Goal: Task Accomplishment & Management: Complete application form

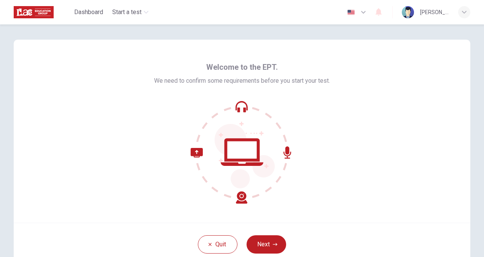
click at [264, 243] on button "Next" at bounding box center [267, 244] width 40 height 18
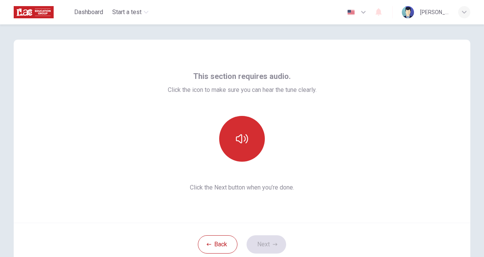
click at [239, 144] on icon "button" at bounding box center [242, 138] width 12 height 12
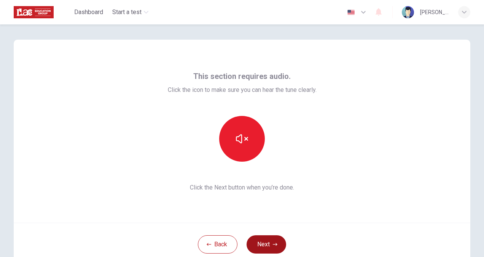
click at [265, 244] on button "Next" at bounding box center [267, 244] width 40 height 18
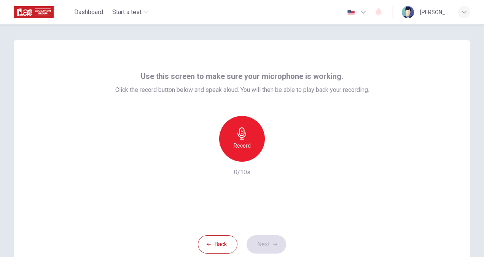
click at [239, 139] on icon "button" at bounding box center [242, 133] width 9 height 12
click at [236, 141] on h6 "Record" at bounding box center [242, 145] width 17 height 9
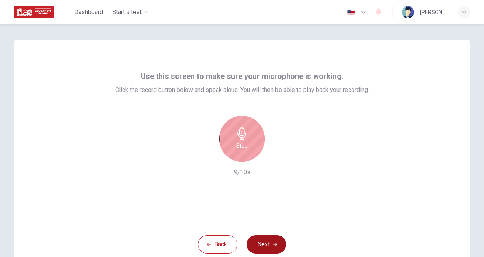
click at [260, 244] on button "Next" at bounding box center [267, 244] width 40 height 18
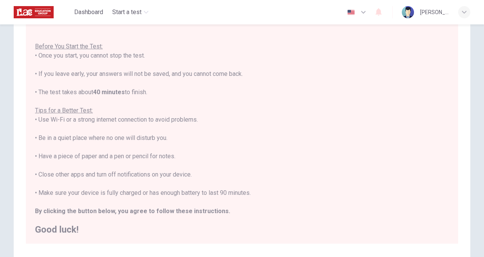
scroll to position [76, 0]
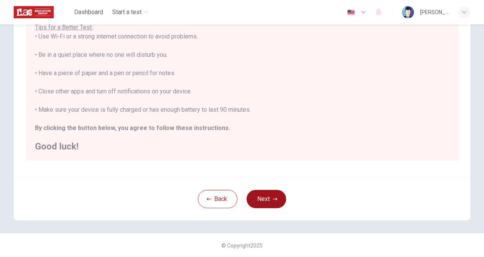
click at [259, 191] on button "Next" at bounding box center [267, 199] width 40 height 18
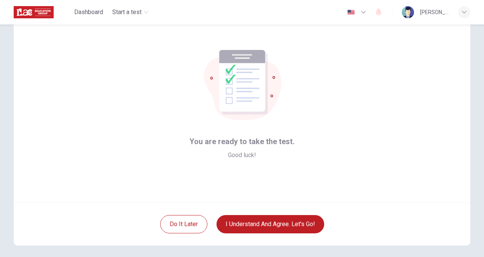
scroll to position [0, 0]
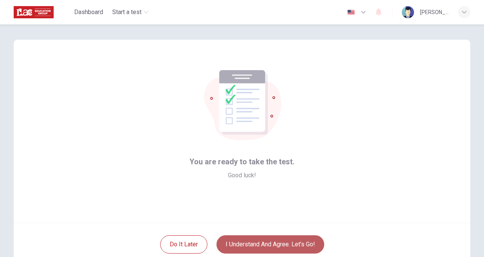
click at [241, 243] on button "I understand and agree. Let’s go!" at bounding box center [271, 244] width 108 height 18
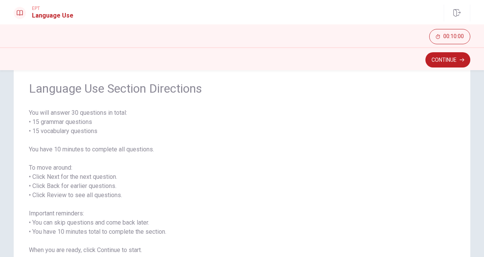
scroll to position [38, 0]
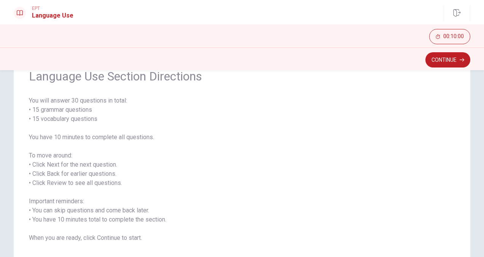
click at [455, 56] on button "Continue" at bounding box center [448, 59] width 45 height 15
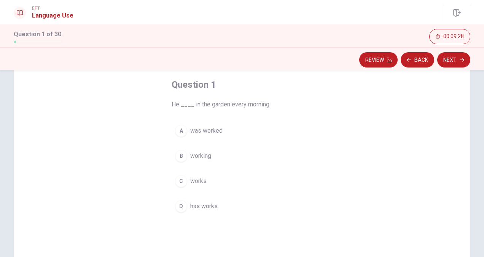
click at [178, 181] on div "C" at bounding box center [181, 181] width 12 height 12
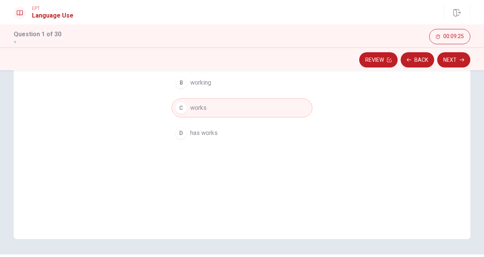
scroll to position [133, 0]
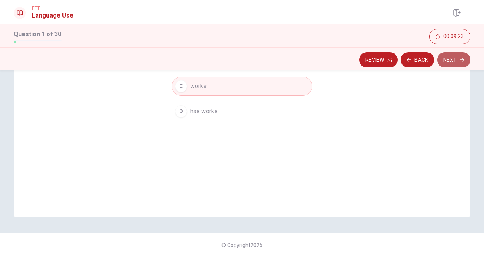
click at [463, 56] on button "Next" at bounding box center [453, 59] width 33 height 15
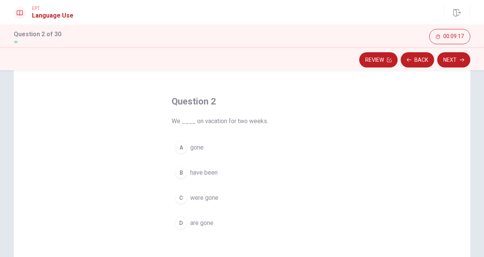
scroll to position [38, 0]
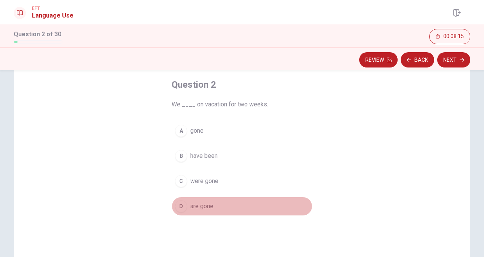
click at [196, 205] on span "are gone" at bounding box center [201, 205] width 23 height 9
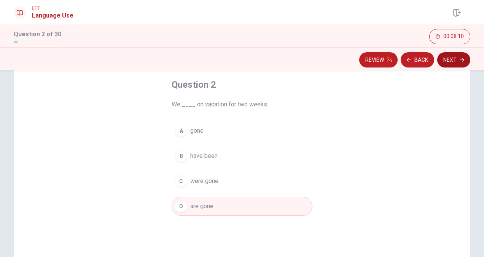
click at [445, 58] on button "Next" at bounding box center [453, 59] width 33 height 15
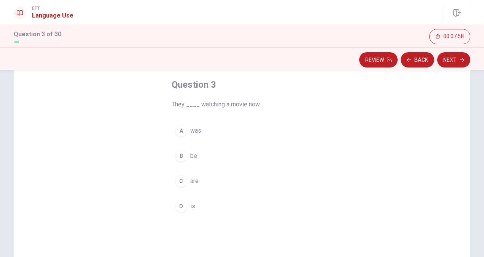
click at [193, 180] on span "are" at bounding box center [194, 180] width 8 height 9
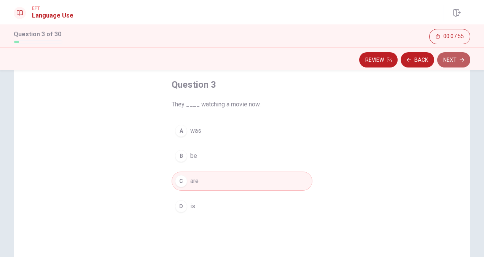
click at [460, 63] on button "Next" at bounding box center [453, 59] width 33 height 15
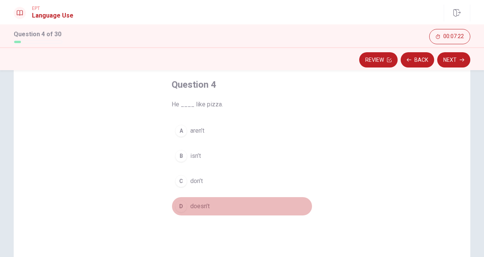
click at [200, 204] on span "doesn’t" at bounding box center [199, 205] width 19 height 9
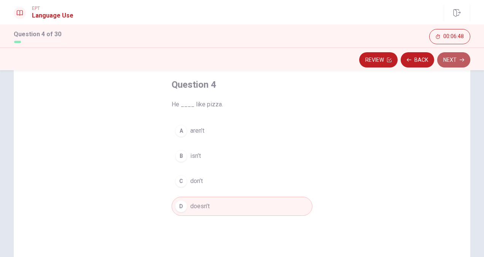
click at [439, 62] on button "Next" at bounding box center [453, 59] width 33 height 15
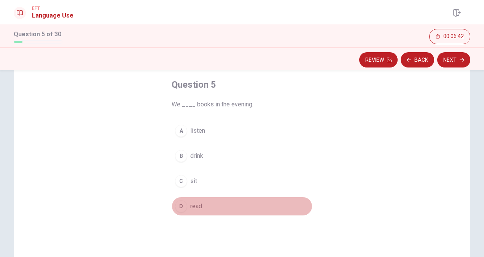
click at [190, 207] on span "read" at bounding box center [196, 205] width 12 height 9
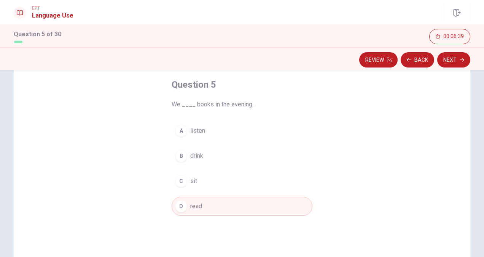
click at [453, 63] on button "Next" at bounding box center [453, 59] width 33 height 15
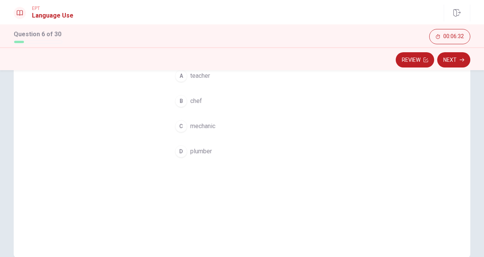
scroll to position [19, 0]
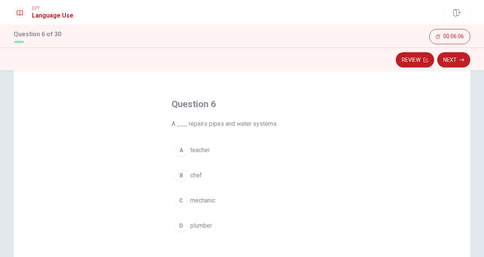
click at [196, 196] on span "mechanic" at bounding box center [202, 200] width 25 height 9
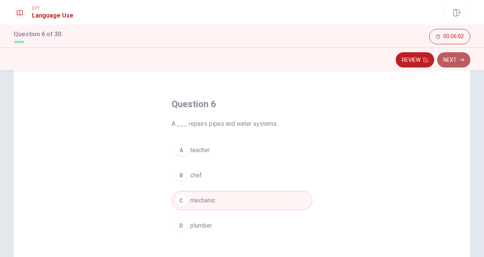
click at [449, 61] on button "Next" at bounding box center [453, 59] width 33 height 15
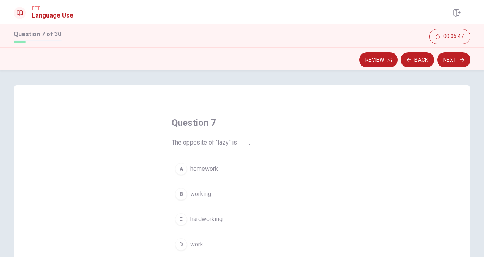
scroll to position [38, 0]
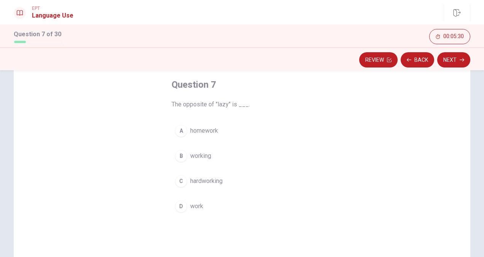
click at [217, 184] on span "hardworking" at bounding box center [206, 180] width 32 height 9
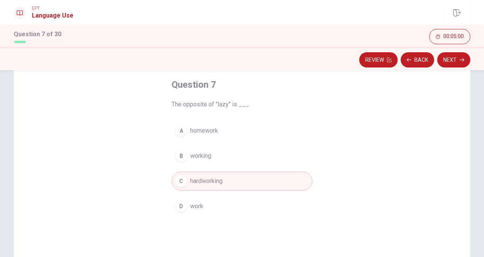
click at [265, 132] on button "A homework" at bounding box center [242, 130] width 141 height 19
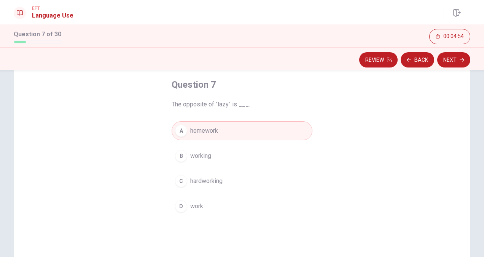
click at [236, 183] on button "C hardworking" at bounding box center [242, 180] width 141 height 19
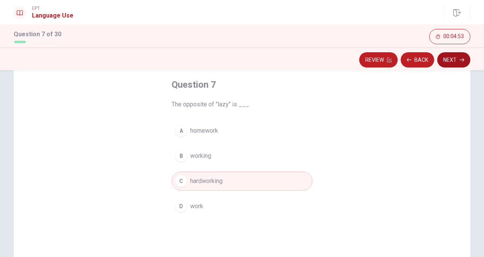
click at [456, 54] on button "Next" at bounding box center [453, 59] width 33 height 15
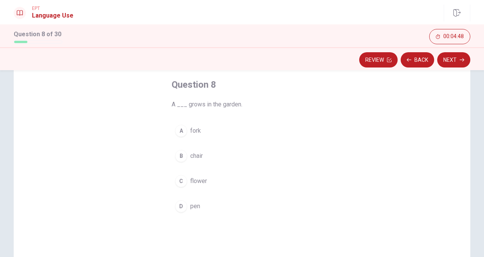
click at [191, 180] on span "flower" at bounding box center [198, 180] width 17 height 9
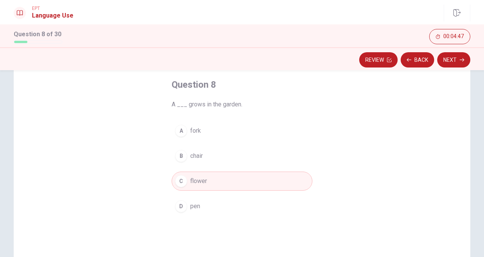
click at [450, 51] on div "Review Back Next" at bounding box center [242, 58] width 484 height 23
click at [458, 57] on button "Next" at bounding box center [453, 59] width 33 height 15
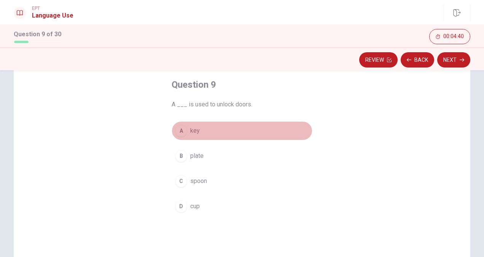
click at [189, 136] on button "A key" at bounding box center [242, 130] width 141 height 19
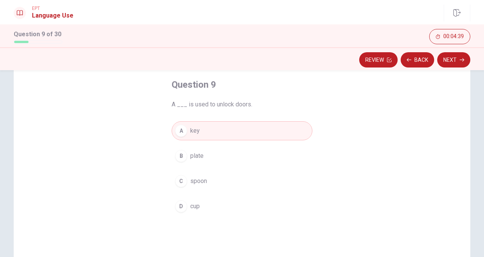
click at [462, 69] on div "Review Back Next" at bounding box center [242, 58] width 484 height 23
click at [461, 65] on button "Next" at bounding box center [453, 59] width 33 height 15
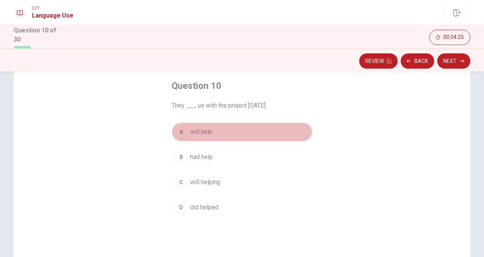
click at [199, 132] on span "will help" at bounding box center [201, 131] width 22 height 9
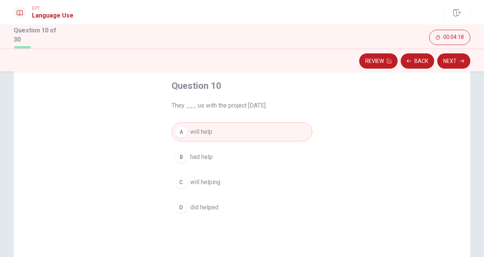
click at [444, 53] on button "Next" at bounding box center [453, 60] width 33 height 15
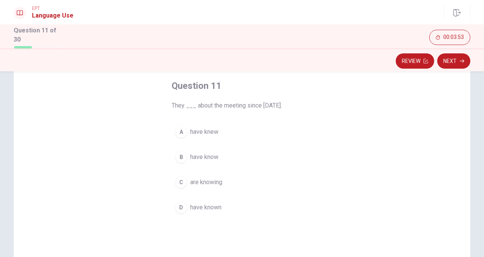
click at [201, 204] on span "have known" at bounding box center [205, 207] width 31 height 9
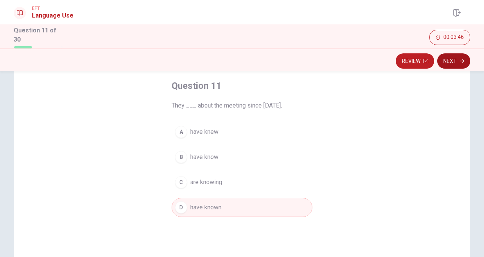
click at [451, 64] on button "Next" at bounding box center [453, 60] width 33 height 15
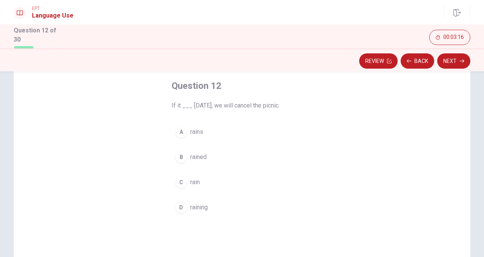
click at [178, 129] on div "A" at bounding box center [181, 132] width 12 height 12
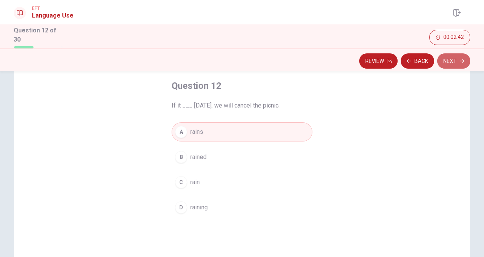
click at [457, 59] on button "Next" at bounding box center [453, 60] width 33 height 15
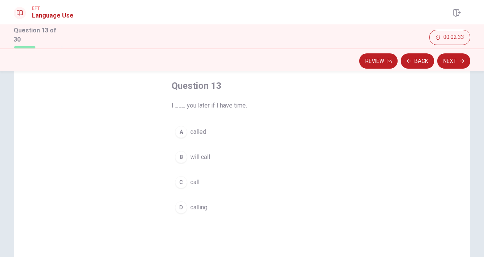
click at [197, 157] on span "will call" at bounding box center [200, 156] width 20 height 9
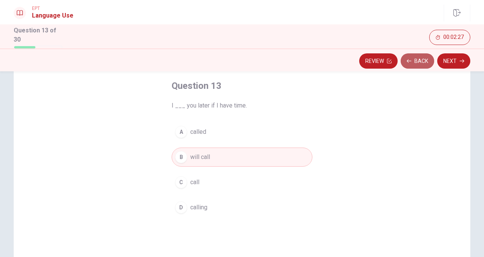
click at [423, 58] on button "Back" at bounding box center [418, 60] width 34 height 15
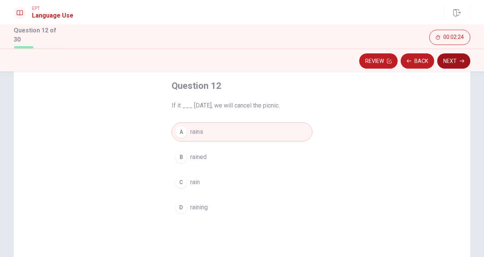
click at [453, 64] on button "Next" at bounding box center [453, 60] width 33 height 15
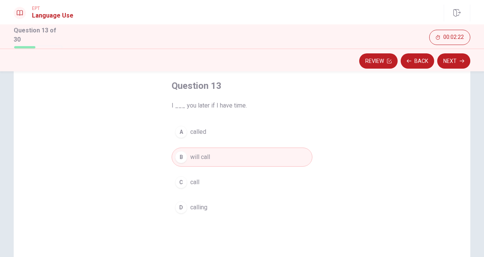
click at [192, 185] on button "C call" at bounding box center [242, 181] width 141 height 19
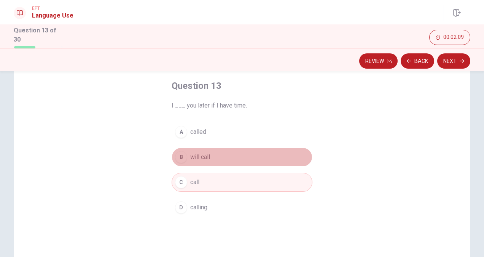
click at [195, 156] on span "will call" at bounding box center [200, 156] width 20 height 9
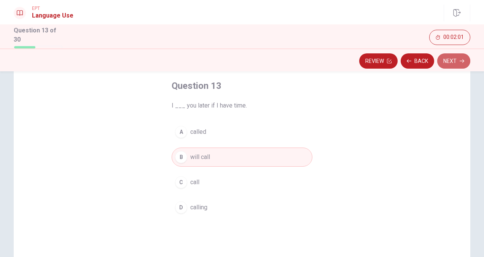
click at [448, 61] on button "Next" at bounding box center [453, 60] width 33 height 15
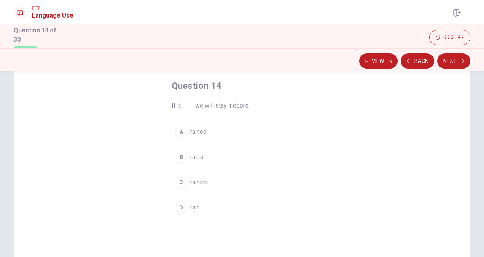
click at [190, 155] on span "rains" at bounding box center [196, 156] width 13 height 9
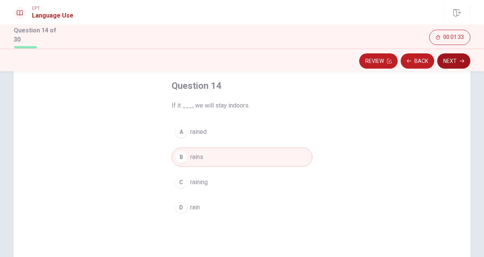
click at [448, 62] on button "Next" at bounding box center [453, 60] width 33 height 15
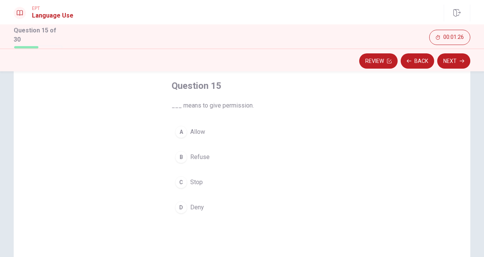
click at [199, 128] on span "Allow" at bounding box center [197, 131] width 15 height 9
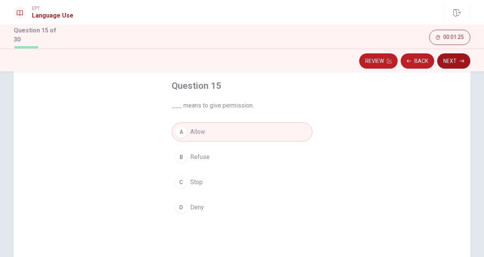
click at [458, 58] on button "Next" at bounding box center [453, 60] width 33 height 15
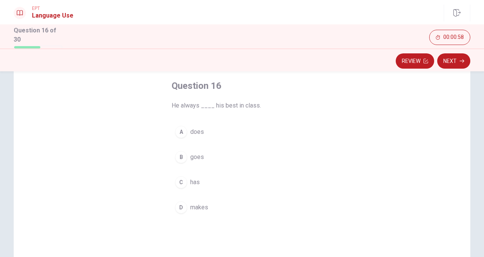
click at [194, 129] on span "does" at bounding box center [197, 131] width 14 height 9
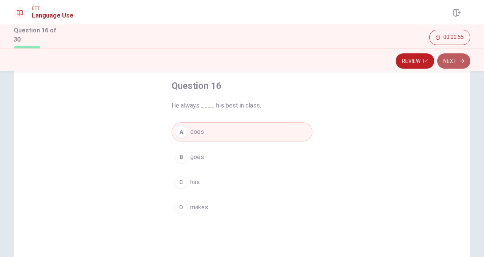
click at [448, 60] on button "Next" at bounding box center [453, 60] width 33 height 15
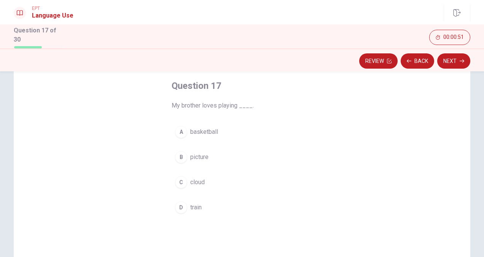
click at [209, 133] on span "basketball" at bounding box center [204, 131] width 28 height 9
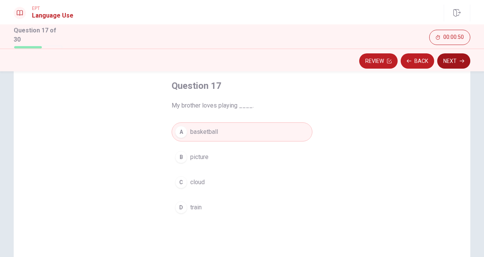
click at [460, 52] on div "Review Back Next" at bounding box center [242, 59] width 484 height 23
click at [455, 58] on button "Next" at bounding box center [453, 60] width 33 height 15
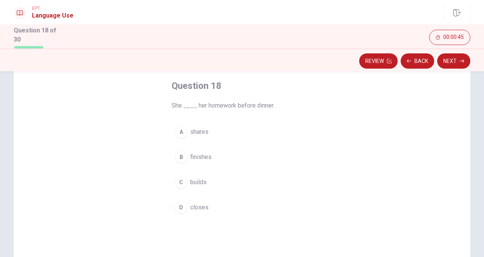
click at [205, 153] on span "finishes" at bounding box center [200, 156] width 21 height 9
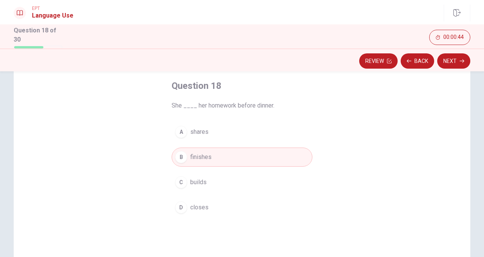
click at [450, 65] on button "Next" at bounding box center [453, 60] width 33 height 15
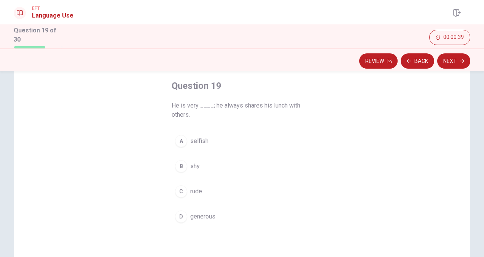
click at [193, 166] on span "shy" at bounding box center [195, 165] width 10 height 9
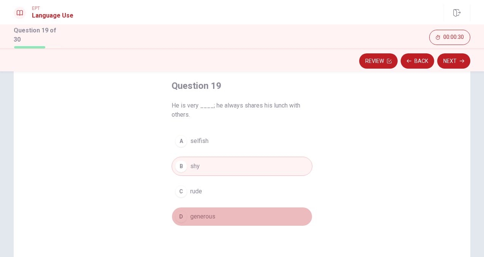
click at [206, 212] on span "generous" at bounding box center [202, 216] width 25 height 9
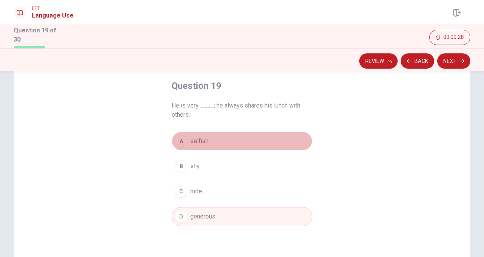
click at [206, 142] on button "A selfish" at bounding box center [242, 140] width 141 height 19
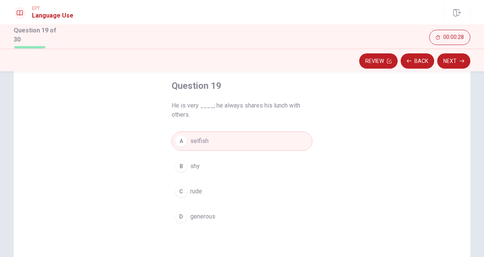
click at [197, 197] on button "C rude" at bounding box center [242, 191] width 141 height 19
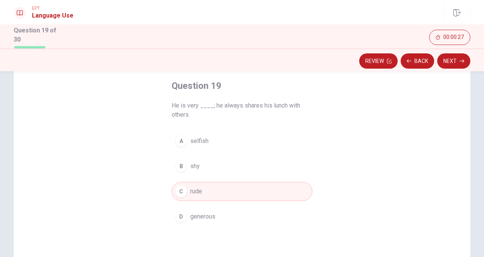
click at [194, 212] on span "generous" at bounding box center [202, 216] width 25 height 9
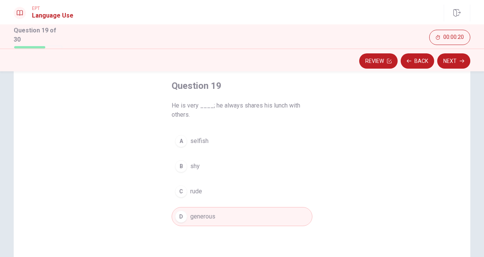
click at [468, 60] on button "Next" at bounding box center [453, 60] width 33 height 15
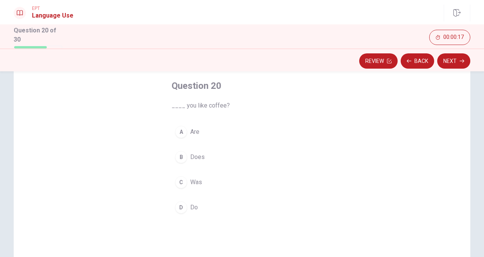
click at [195, 206] on span "Do" at bounding box center [194, 207] width 8 height 9
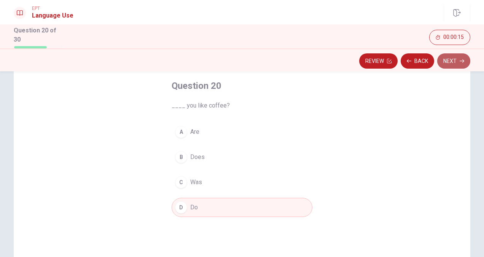
click at [449, 62] on button "Next" at bounding box center [453, 60] width 33 height 15
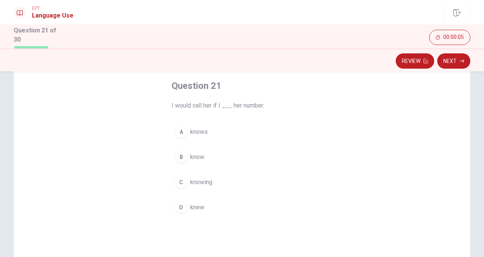
click at [196, 156] on span "know" at bounding box center [197, 156] width 14 height 9
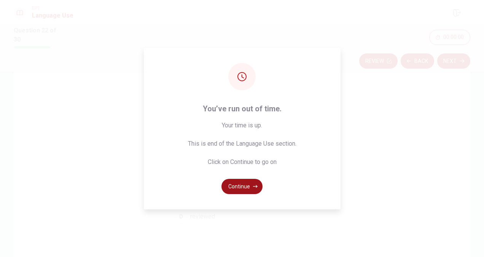
click at [246, 188] on button "Continue" at bounding box center [242, 186] width 41 height 15
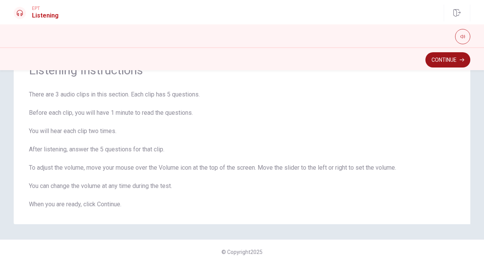
click at [438, 60] on button "Continue" at bounding box center [448, 59] width 45 height 15
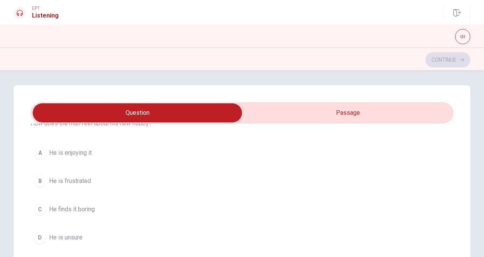
click at [481, 161] on div "Question 1 How does the man feel about his new hobby? A He is enjoying it B He …" at bounding box center [242, 163] width 484 height 187
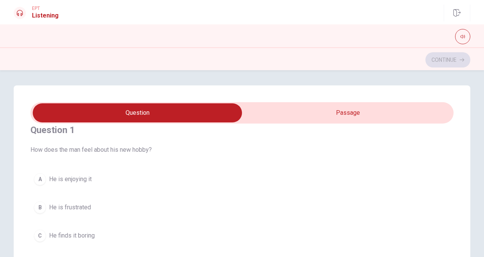
scroll to position [0, 0]
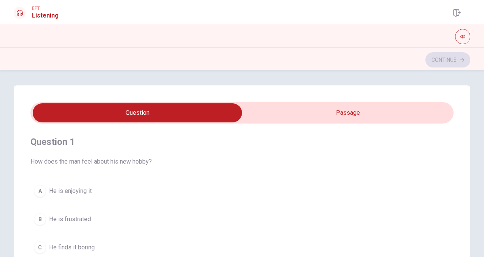
click at [81, 187] on span "He is enjoying it" at bounding box center [70, 190] width 43 height 9
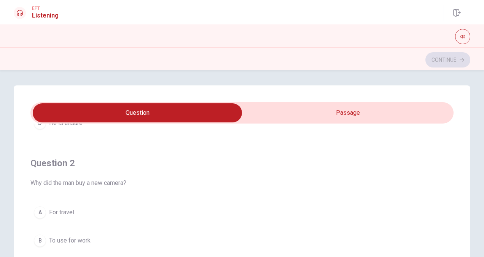
scroll to position [190, 0]
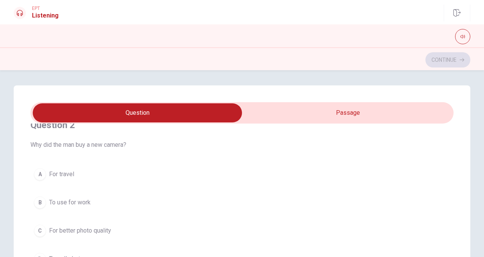
click at [104, 229] on span "For better photo quality" at bounding box center [80, 230] width 62 height 9
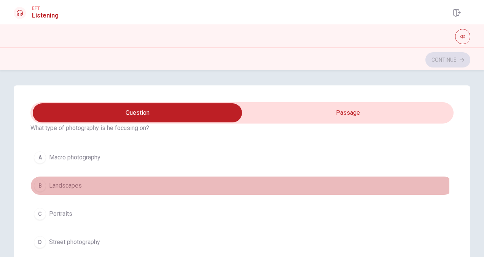
click at [67, 183] on span "Landscapes" at bounding box center [65, 185] width 33 height 9
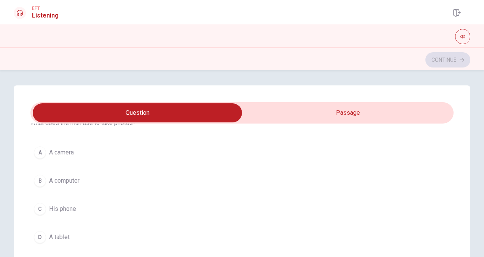
scroll to position [571, 0]
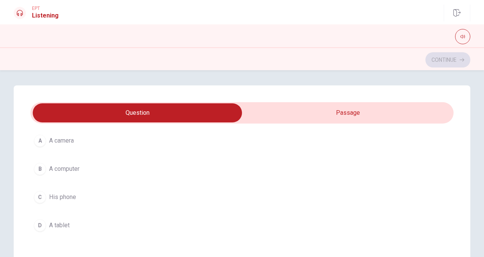
click at [66, 192] on span "His phone" at bounding box center [62, 196] width 27 height 9
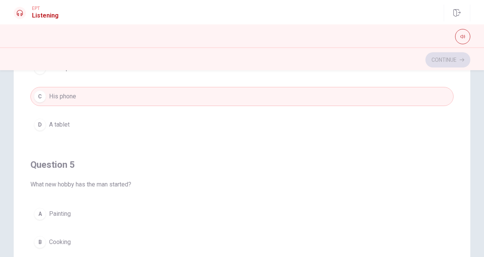
scroll to position [114, 0]
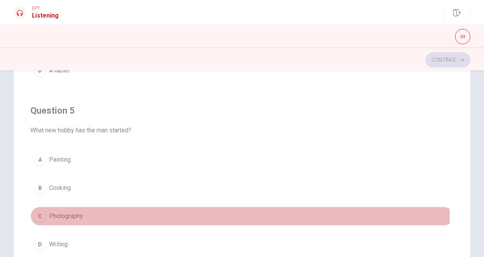
click at [75, 215] on span "Photography" at bounding box center [66, 215] width 34 height 9
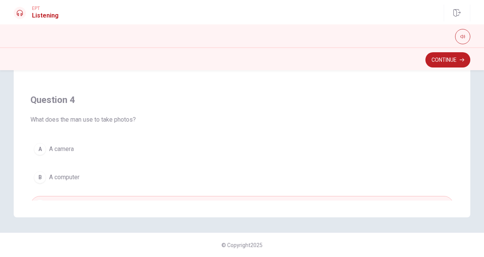
scroll to position [231, 0]
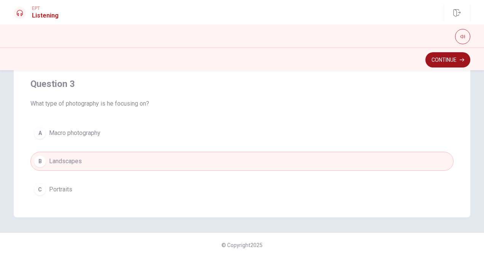
click at [452, 64] on button "Continue" at bounding box center [448, 59] width 45 height 15
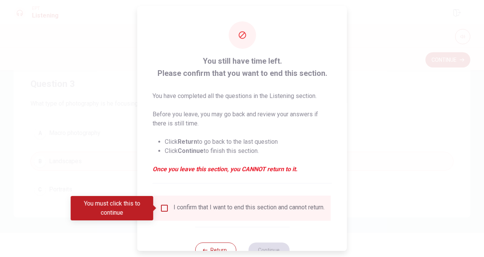
click at [161, 211] on input "You must click this to continue" at bounding box center [164, 207] width 9 height 9
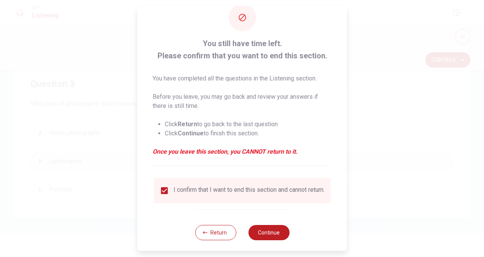
scroll to position [27, 0]
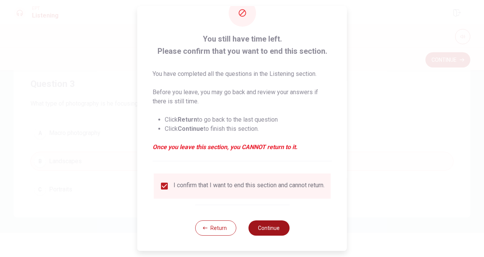
click at [270, 229] on button "Continue" at bounding box center [268, 227] width 41 height 15
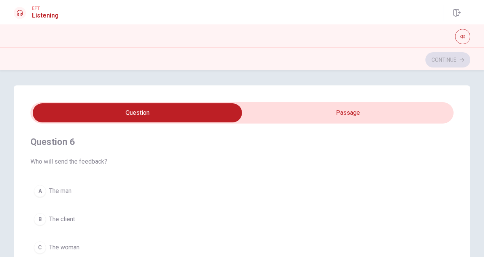
scroll to position [38, 0]
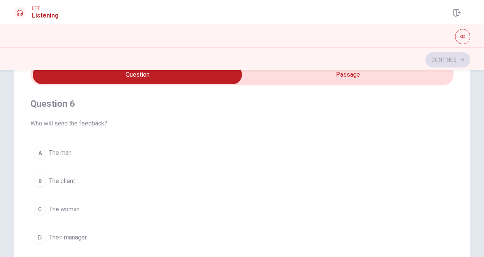
click at [67, 153] on span "The man" at bounding box center [60, 152] width 22 height 9
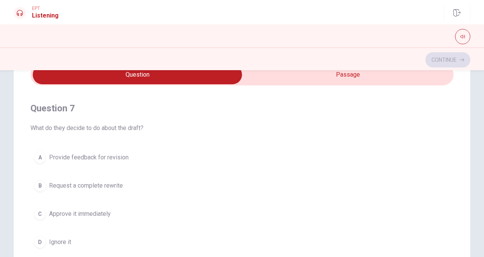
scroll to position [190, 0]
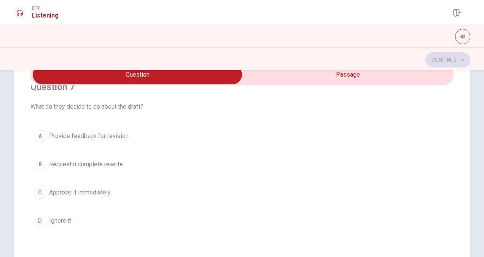
click at [116, 132] on span "Provide feedback for revision" at bounding box center [89, 135] width 80 height 9
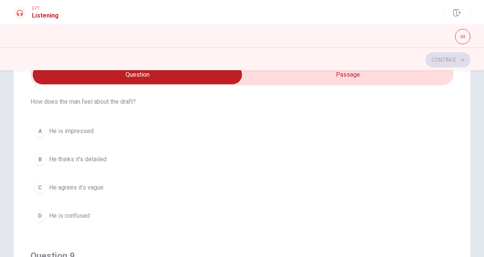
scroll to position [381, 0]
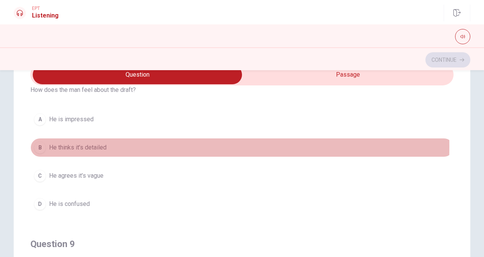
click at [88, 144] on span "He thinks it’s detailed" at bounding box center [77, 147] width 57 height 9
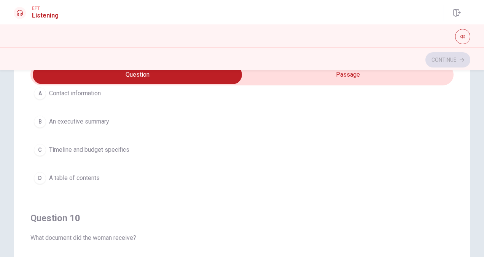
scroll to position [535, 0]
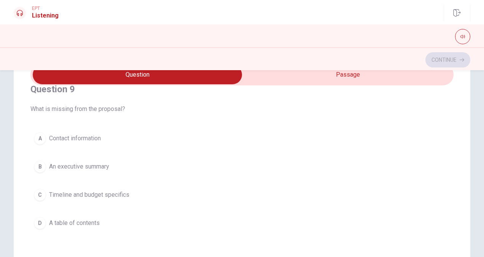
click at [95, 191] on span "Timeline and budget specifics" at bounding box center [89, 194] width 80 height 9
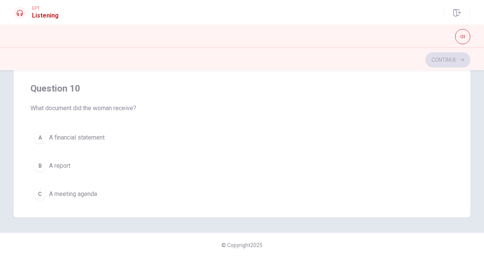
scroll to position [611, 0]
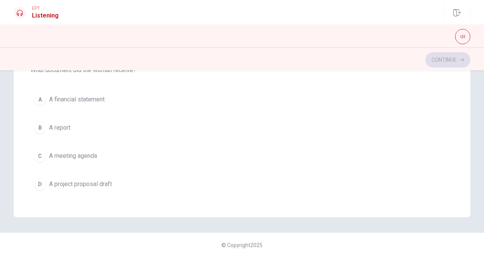
click at [72, 151] on span "A meeting agenda" at bounding box center [73, 155] width 48 height 9
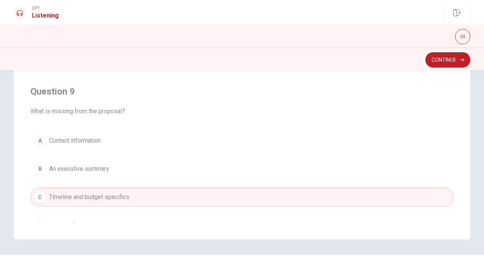
scroll to position [457, 0]
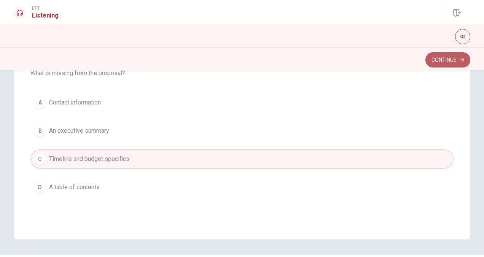
click at [443, 57] on button "Continue" at bounding box center [448, 59] width 45 height 15
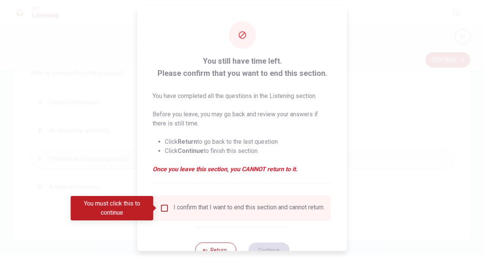
click at [162, 209] on input "You must click this to continue" at bounding box center [164, 207] width 9 height 9
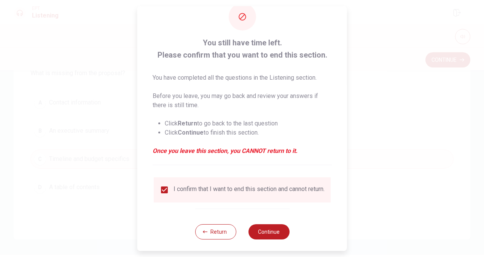
scroll to position [27, 0]
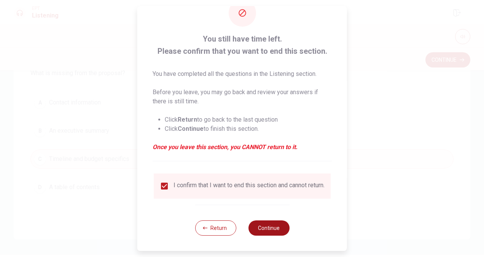
click at [259, 225] on button "Continue" at bounding box center [268, 227] width 41 height 15
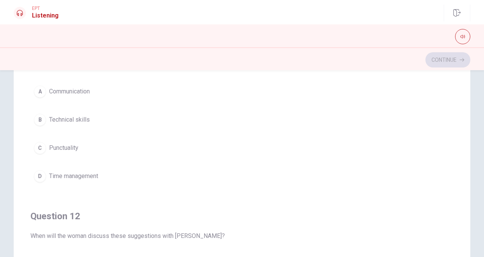
scroll to position [0, 0]
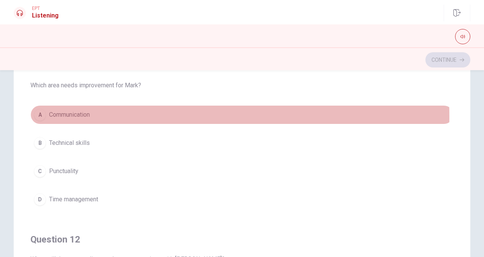
drag, startPoint x: 67, startPoint y: 116, endPoint x: 85, endPoint y: 134, distance: 25.0
click at [67, 117] on span "Communication" at bounding box center [69, 114] width 41 height 9
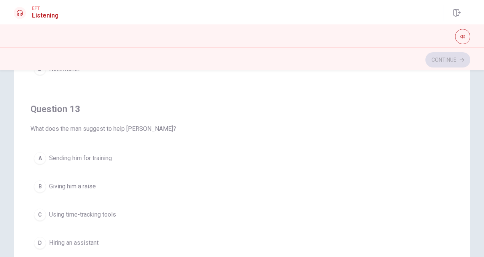
scroll to position [305, 0]
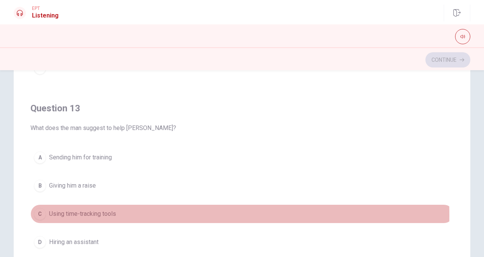
click at [103, 212] on span "Using time-tracking tools" at bounding box center [82, 213] width 67 height 9
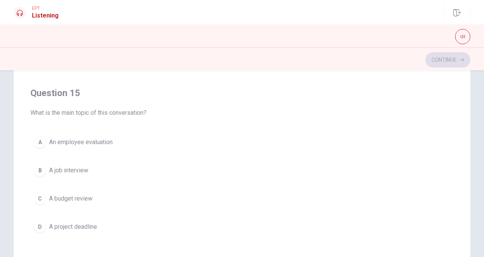
scroll to position [152, 0]
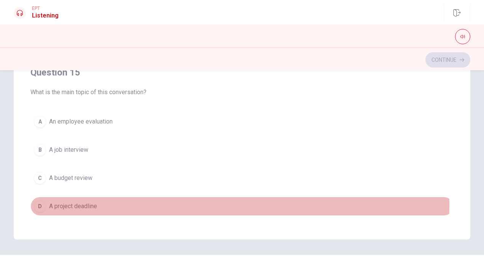
click at [65, 201] on span "A project deadline" at bounding box center [73, 205] width 48 height 9
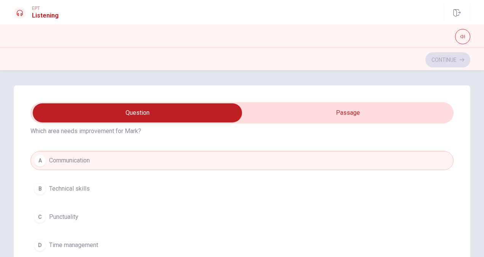
scroll to position [38, 0]
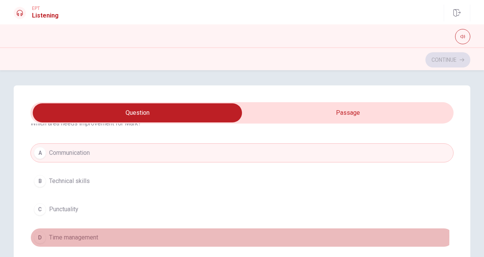
click at [88, 235] on span "Time management" at bounding box center [73, 237] width 49 height 9
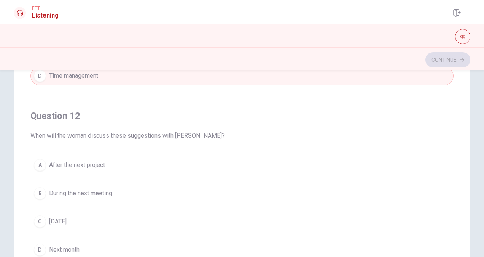
scroll to position [152, 0]
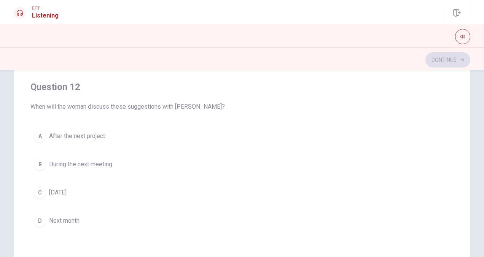
click at [66, 214] on button "D Next month" at bounding box center [241, 220] width 423 height 19
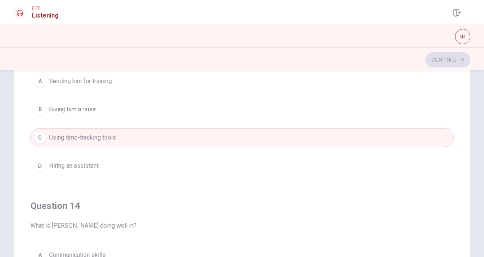
scroll to position [495, 0]
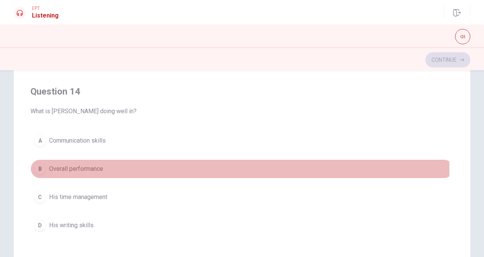
click at [70, 166] on span "Overall performance" at bounding box center [76, 168] width 54 height 9
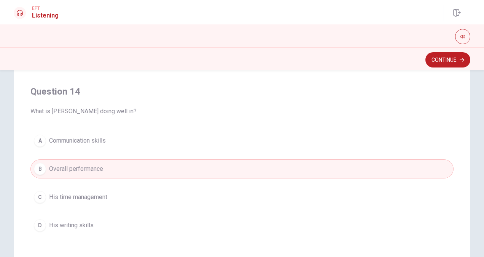
click at [64, 225] on span "His writing skills" at bounding box center [71, 224] width 45 height 9
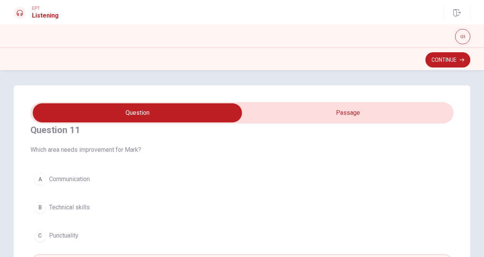
scroll to position [0, 0]
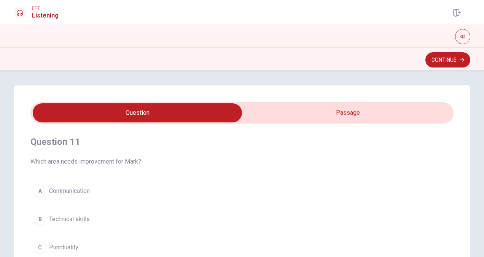
type input "56"
click at [342, 109] on input "checkbox" at bounding box center [137, 112] width 635 height 19
checkbox input "true"
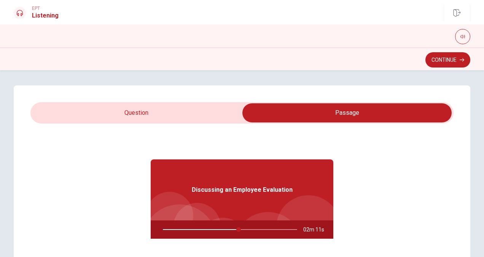
type input "57"
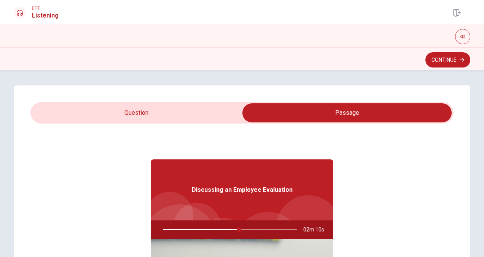
click at [166, 119] on input "checkbox" at bounding box center [347, 112] width 635 height 19
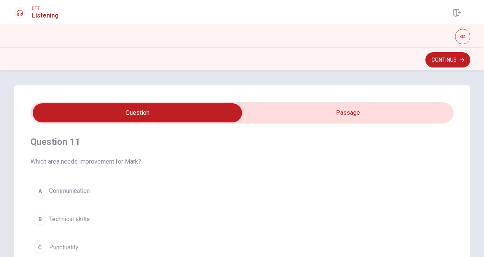
click at [287, 116] on input "checkbox" at bounding box center [137, 112] width 635 height 19
checkbox input "true"
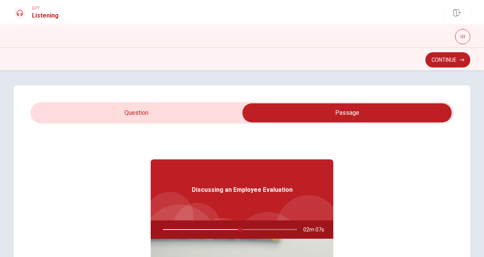
click at [225, 229] on div at bounding box center [229, 229] width 150 height 18
drag, startPoint x: 238, startPoint y: 229, endPoint x: 215, endPoint y: 227, distance: 23.0
click at [216, 227] on div at bounding box center [229, 229] width 150 height 18
type input "58"
click at [206, 116] on input "checkbox" at bounding box center [347, 112] width 635 height 19
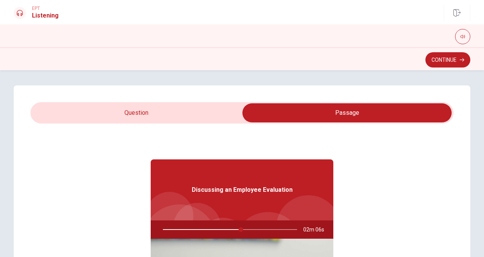
checkbox input "false"
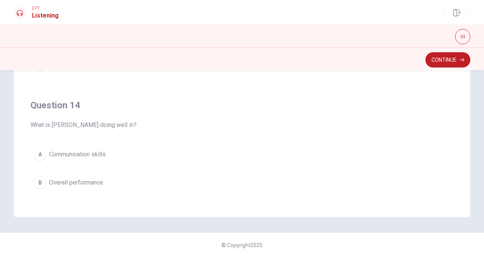
scroll to position [459, 0]
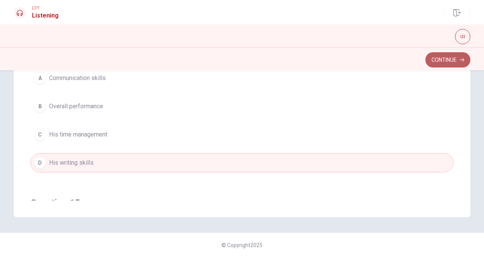
click at [447, 61] on button "Continue" at bounding box center [448, 59] width 45 height 15
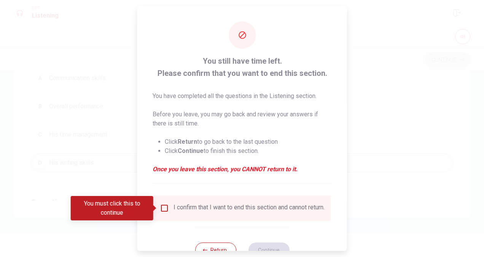
click at [197, 200] on div "I confirm that I want to end this section and cannot return." at bounding box center [242, 207] width 177 height 25
click at [197, 207] on div "I confirm that I want to end this section and cannot return." at bounding box center [249, 207] width 151 height 9
click at [161, 206] on input "You must click this to continue" at bounding box center [164, 207] width 9 height 9
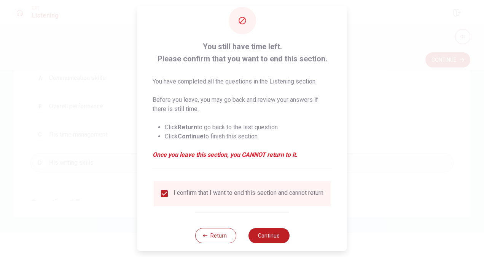
scroll to position [27, 0]
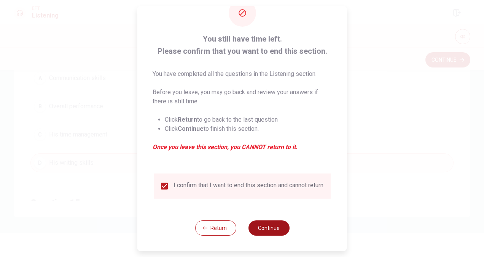
click at [276, 228] on button "Continue" at bounding box center [268, 227] width 41 height 15
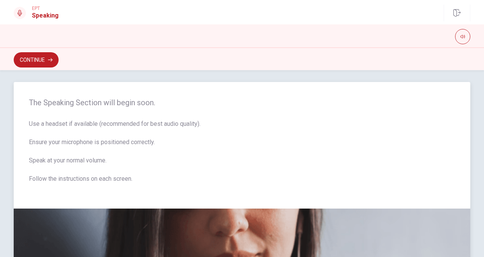
scroll to position [0, 0]
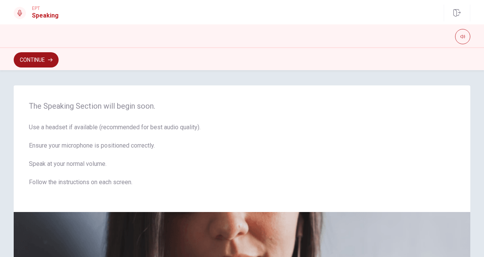
click at [38, 65] on button "Continue" at bounding box center [36, 59] width 45 height 15
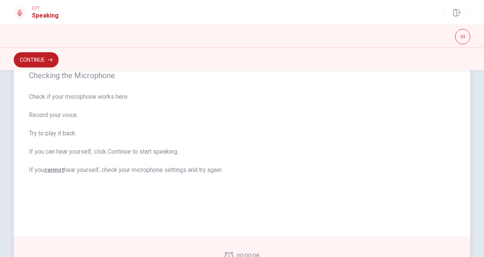
scroll to position [152, 0]
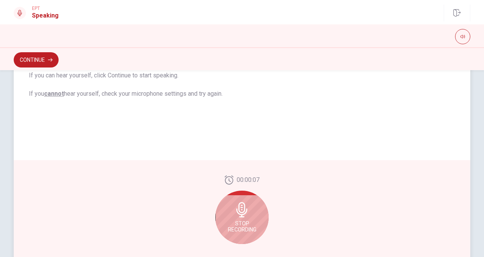
click at [234, 223] on span "Stop Recording" at bounding box center [242, 226] width 29 height 12
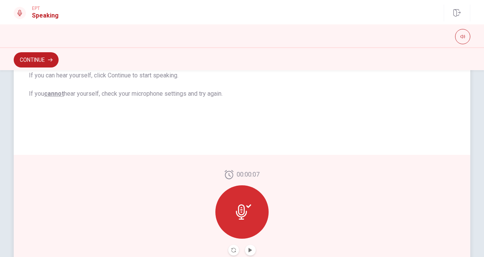
click at [236, 213] on icon at bounding box center [243, 211] width 15 height 15
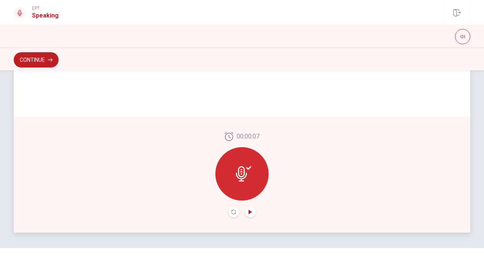
click at [250, 210] on icon "Play Audio" at bounding box center [250, 211] width 5 height 5
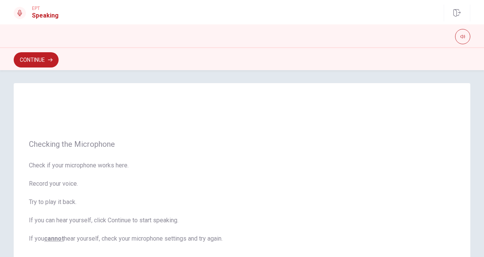
scroll to position [0, 0]
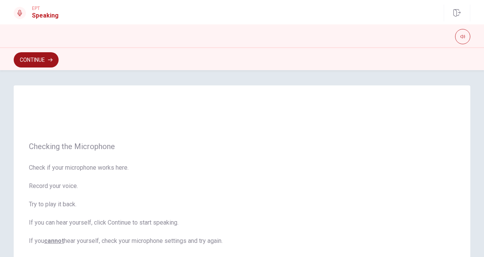
click at [37, 58] on button "Continue" at bounding box center [36, 59] width 45 height 15
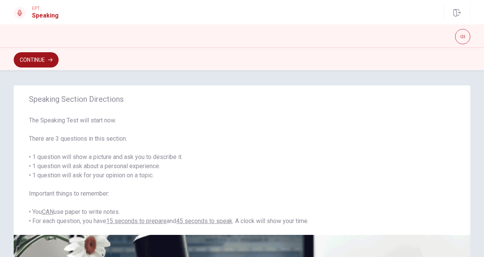
click at [47, 61] on button "Continue" at bounding box center [36, 59] width 45 height 15
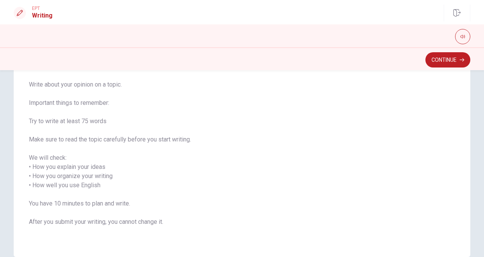
scroll to position [94, 0]
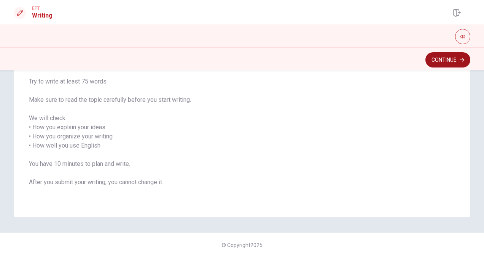
click at [436, 66] on button "Continue" at bounding box center [448, 59] width 45 height 15
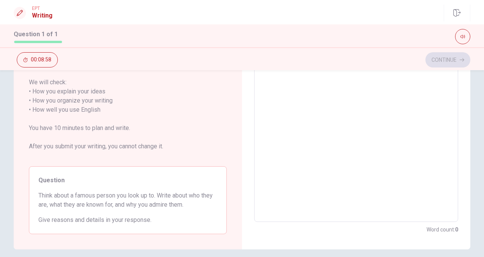
scroll to position [0, 0]
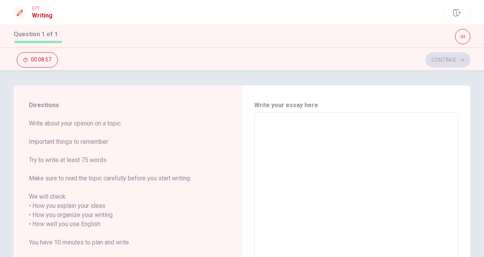
click at [278, 144] on textarea at bounding box center [356, 223] width 193 height 211
type textarea "i"
type textarea "x"
type textarea "I"
type textarea "x"
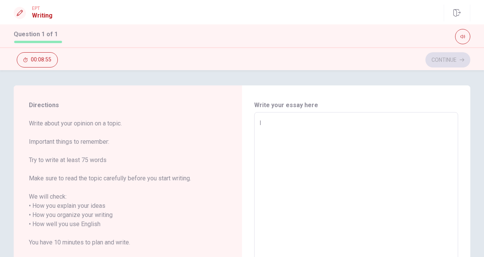
type textarea "I"
type textarea "x"
type textarea "I t"
type textarea "x"
type textarea "I th"
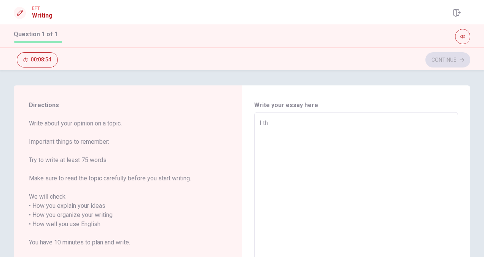
type textarea "x"
type textarea "I thi"
type textarea "x"
type textarea "I thin"
type textarea "x"
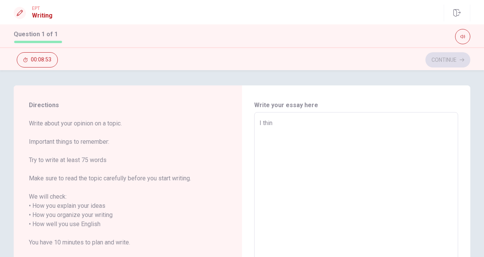
type textarea "I think"
type textarea "x"
type textarea "I think"
type textarea "x"
type textarea "I think f"
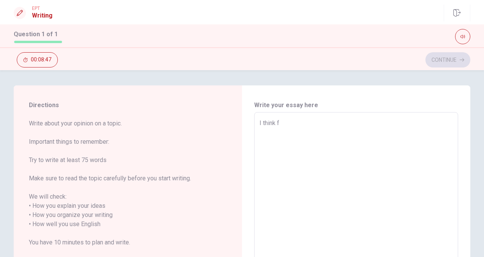
type textarea "x"
type textarea "I think fa"
type textarea "x"
type textarea "I think fam"
type textarea "x"
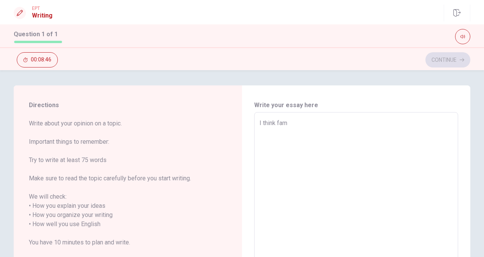
type textarea "I think famo"
type textarea "x"
type textarea "I think famou"
type textarea "x"
type textarea "I think famous"
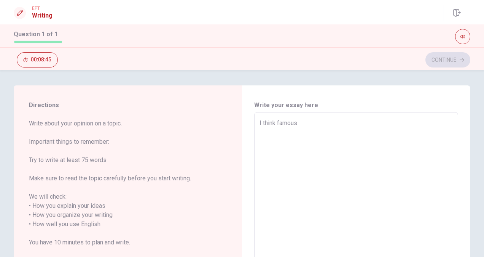
type textarea "x"
type textarea "I think famous"
type textarea "x"
type textarea "I think famous p"
type textarea "x"
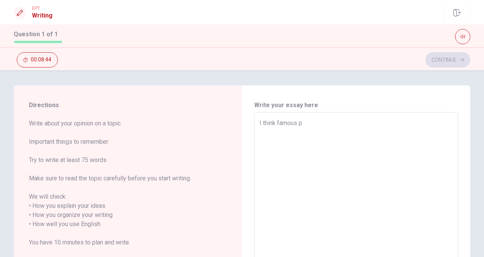
type textarea "I think famous pe"
type textarea "x"
type textarea "I think famous pep"
type textarea "x"
type textarea "I think famous pepl"
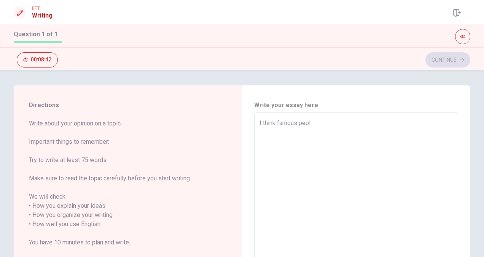
type textarea "x"
type textarea "I think famous peple"
type textarea "x"
type textarea "I think famous pepl"
type textarea "x"
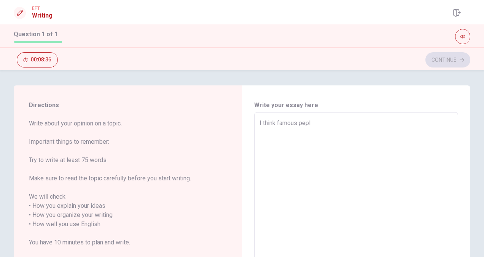
type textarea "I think famous pep"
type textarea "x"
type textarea "I think famous pe"
type textarea "x"
type textarea "I think famous peo"
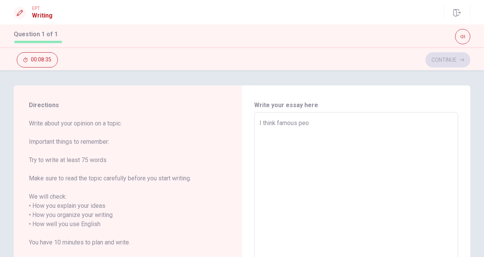
type textarea "x"
type textarea "I think famous peop"
type textarea "x"
type textarea "I think famous peopl"
type textarea "x"
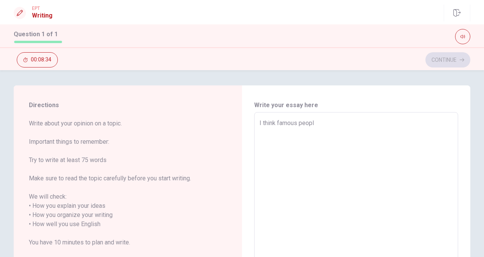
type textarea "I think famous people"
type textarea "x"
type textarea "I think famous people"
type textarea "x"
type textarea "I think famous people i"
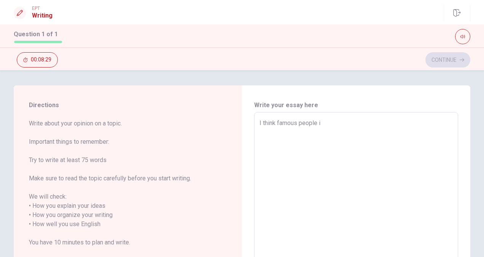
type textarea "x"
type textarea "I think famous people is"
type textarea "x"
type textarea "I think famous people is"
type textarea "x"
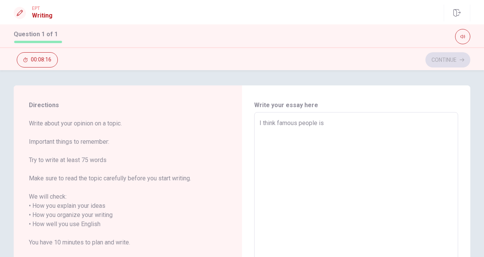
type textarea "I think famous people is g"
type textarea "x"
type textarea "I think famous people is ge"
type textarea "x"
type textarea "I think famous people is gen"
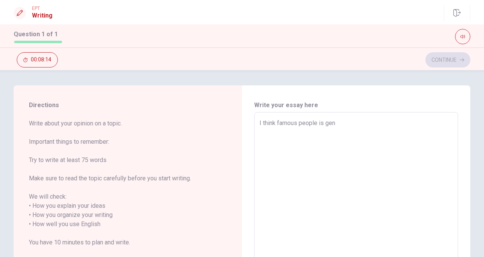
type textarea "x"
type textarea "I think famous people is geni"
type textarea "x"
type textarea "I think famous people is genio"
type textarea "x"
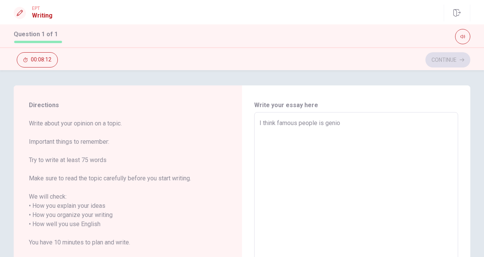
type textarea "I think famous people is geniou"
type textarea "x"
type textarea "I think famous people is geniou"
type textarea "x"
type textarea "I think famous people is geniou o"
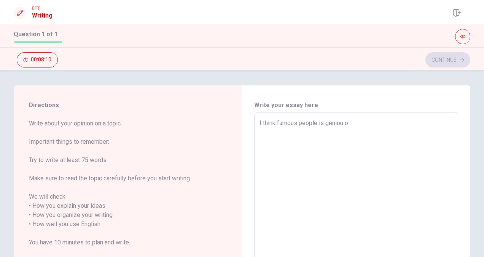
type textarea "x"
type textarea "I think famous people is geniou or"
type textarea "x"
type textarea "I think famous people is geniou or"
type textarea "x"
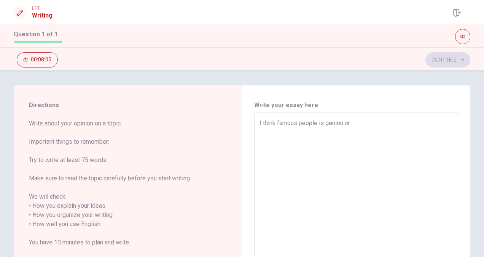
type textarea "I think famous people is geniou or s"
type textarea "x"
type textarea "I think famous people is geniou or sp"
type textarea "x"
type textarea "I think famous people is geniou or spe"
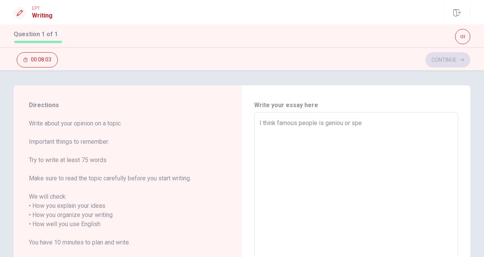
type textarea "x"
type textarea "I think famous people is geniou or sp"
type textarea "x"
type textarea "I think famous people is geniou or s"
type textarea "x"
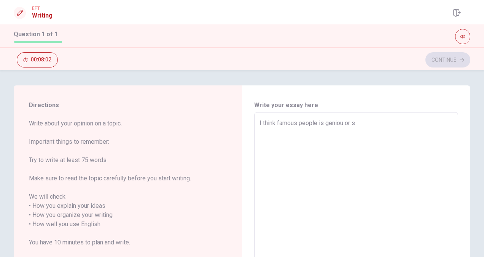
type textarea "I think famous people is geniou or"
type textarea "x"
type textarea "I think famous people is geniou or"
type textarea "x"
type textarea "I think famous people is geniou o"
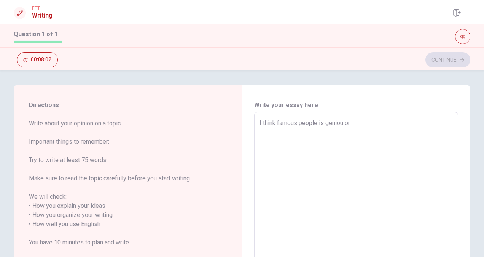
type textarea "x"
type textarea "I think famous people is geniou"
type textarea "x"
type textarea "I think famous people is geniou"
type textarea "x"
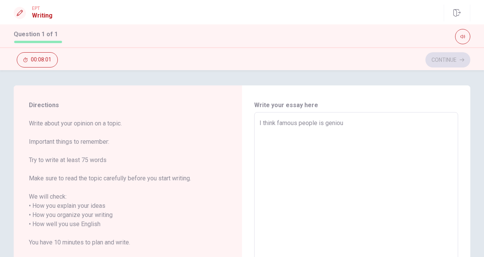
type textarea "I think famous people is genio"
type textarea "x"
type textarea "I think famous people is geni"
type textarea "x"
type textarea "I think famous people is gen"
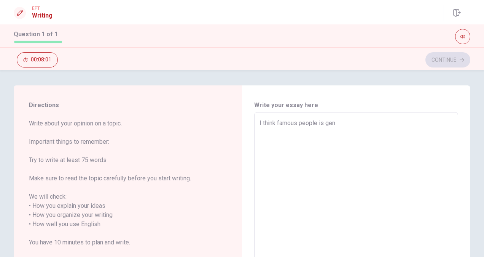
type textarea "x"
type textarea "I think famous people is ge"
type textarea "x"
type textarea "I think famous people is g"
type textarea "x"
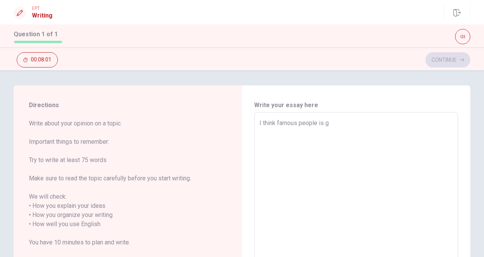
type textarea "I think famous people is"
type textarea "x"
type textarea "I think famous people is s"
type textarea "x"
type textarea "I think famous people is sp"
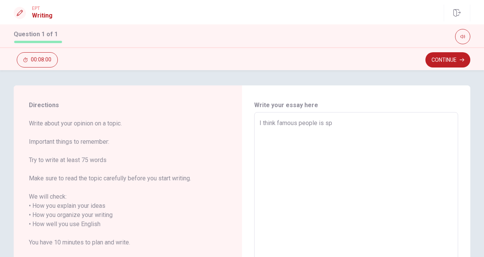
type textarea "x"
type textarea "I think famous people is spe"
type textarea "x"
type textarea "I think famous people is spec"
type textarea "x"
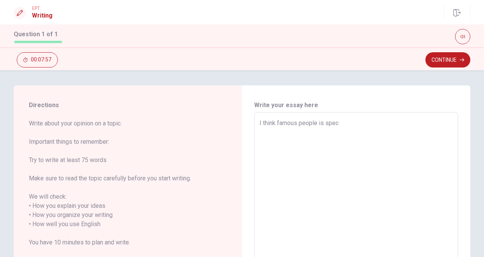
type textarea "I think famous people is speci"
type textarea "x"
type textarea "I think famous people is specia"
type textarea "x"
type textarea "I think famous people is special"
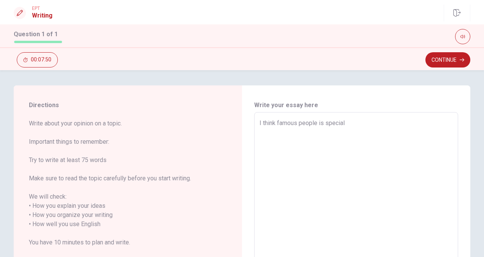
type textarea "x"
type textarea "I think famous people is special."
type textarea "x"
type textarea "I think famous people is special."
type textarea "x"
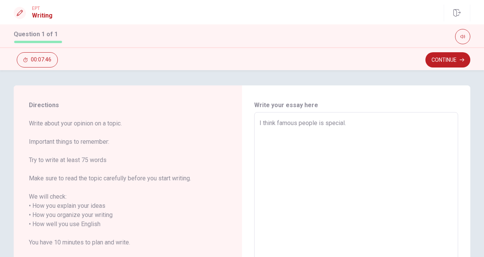
type textarea "I think famous people is special. f"
type textarea "x"
type textarea "I think famous people is special. fo"
type textarea "x"
type textarea "I think famous people is special. for"
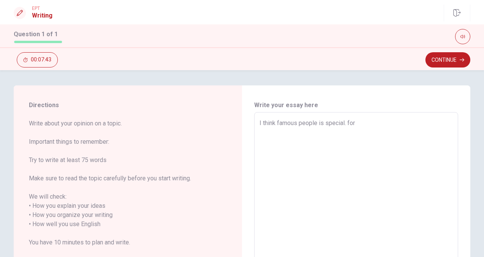
type textarea "x"
type textarea "I think famous people is special. fore"
type textarea "x"
type textarea "I think famous people is special. forex"
type textarea "x"
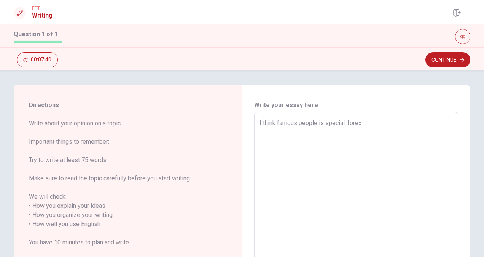
type textarea "I think famous people is special. forexs"
type textarea "x"
type textarea "I think famous people is special. forexse"
type textarea "x"
type textarea "I think famous people is special. forexs"
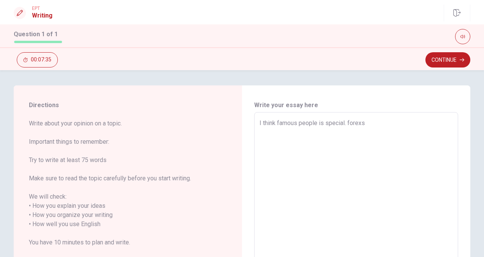
type textarea "x"
type textarea "I think famous people is special. forex"
type textarea "x"
type textarea "I think famous people is special. forexa"
type textarea "x"
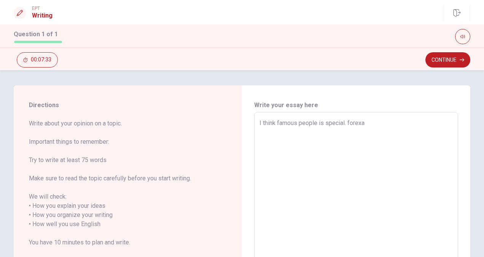
type textarea "I think famous people is special. forexam"
type textarea "x"
type textarea "I think famous people is special. forexamp"
type textarea "x"
type textarea "I think famous people is special. forexampe"
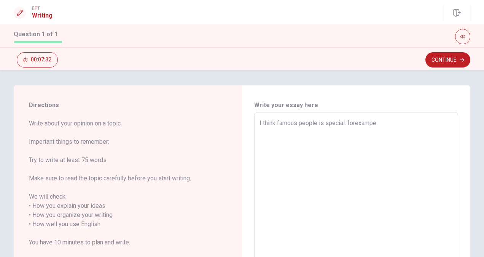
type textarea "x"
type textarea "I think famous people is special. forexamp"
type textarea "x"
type textarea "I think famous people is special. forexampl"
type textarea "x"
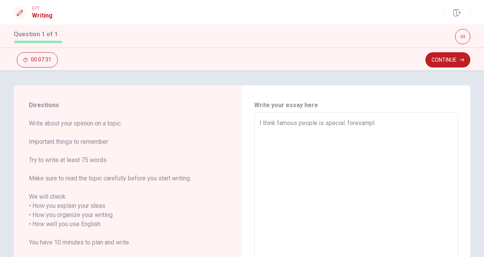
type textarea "I think famous people is special. forexample"
type textarea "x"
type textarea "I think famous people is special. forexample/"
type textarea "x"
type textarea "I think famous people is special. foexample/"
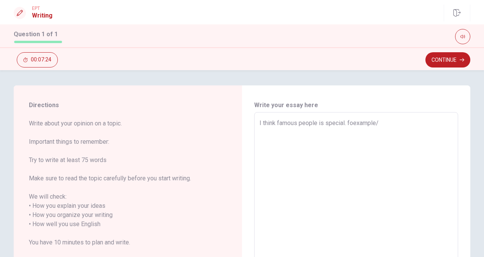
type textarea "x"
type textarea "I think famous people is special. forexample/"
type textarea "x"
type textarea "I think famous people is special. forexample"
type textarea "x"
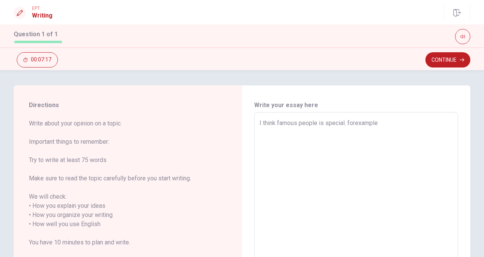
type textarea "I think famous people is special. forexample."
type textarea "x"
type textarea "I think famous people is special. forexample"
type textarea "x"
type textarea "I think famous people is special. forexample,"
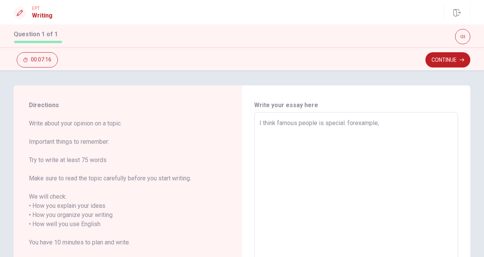
type textarea "x"
type textarea "I think famous people is special. forexample,"
type textarea "x"
type textarea "I think famous people is special. forexample, f"
type textarea "x"
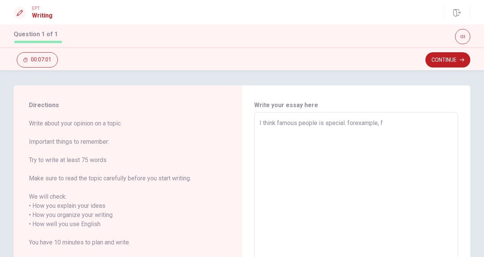
type textarea "I think famous people is special. forexample, fa"
type textarea "x"
type textarea "I think famous people is special. forexample, fao"
type textarea "x"
type textarea "I think famous people is special. forexample, fa"
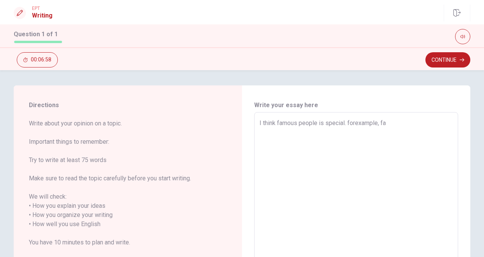
type textarea "x"
type textarea "I think famous people is special. forexample, fam"
type textarea "x"
type textarea "I think famous people is special. forexample, famo"
type textarea "x"
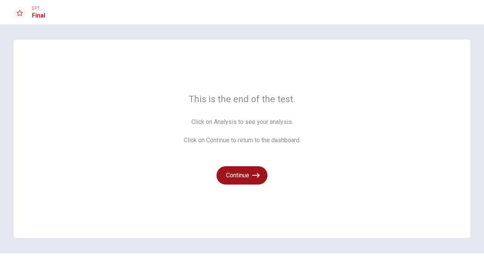
click at [225, 177] on button "Continue" at bounding box center [242, 175] width 51 height 18
